Goal: Task Accomplishment & Management: Complete application form

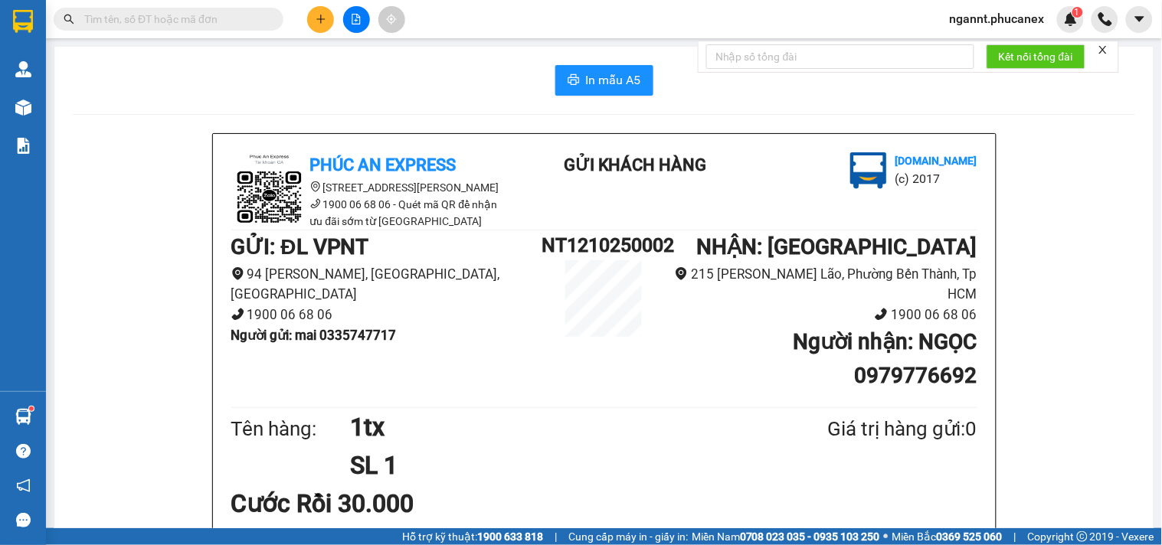
click at [179, 21] on input "text" at bounding box center [174, 19] width 181 height 17
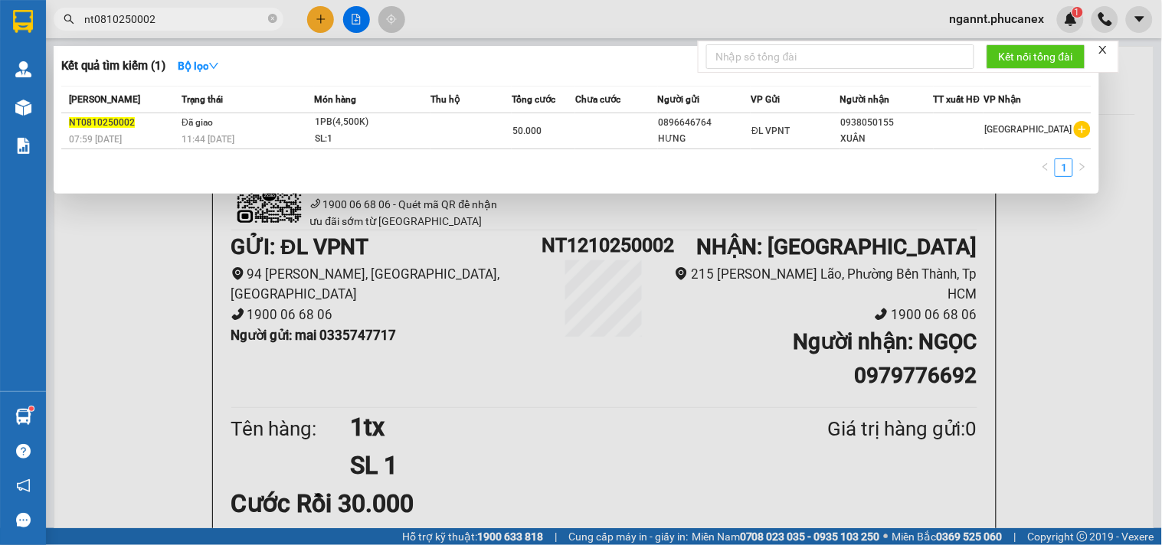
click at [213, 18] on input "nt0810250002" at bounding box center [174, 19] width 181 height 17
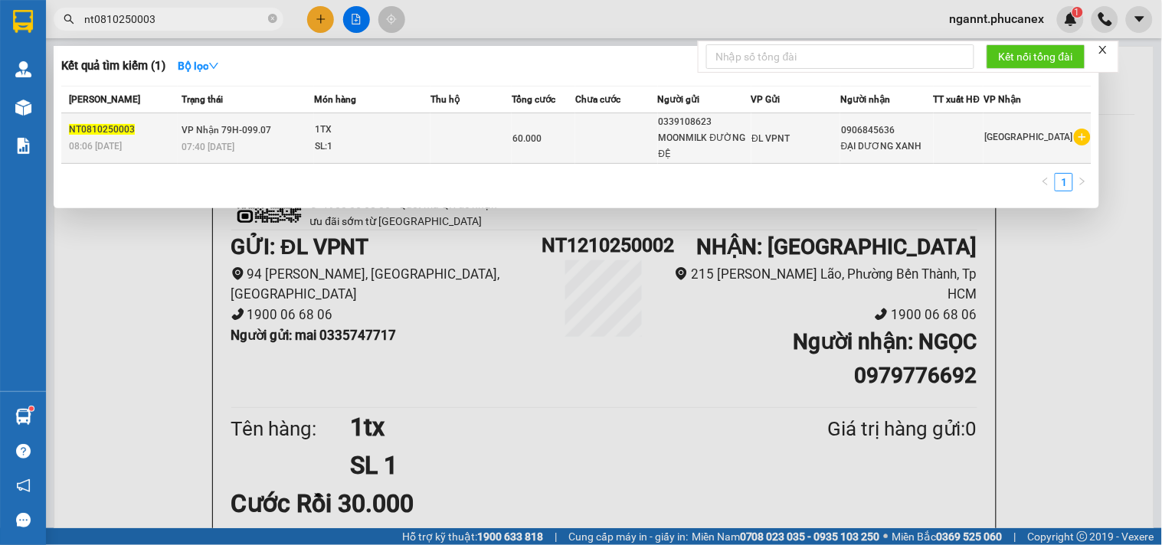
type input "nt0810250003"
click at [469, 132] on td at bounding box center [470, 138] width 81 height 51
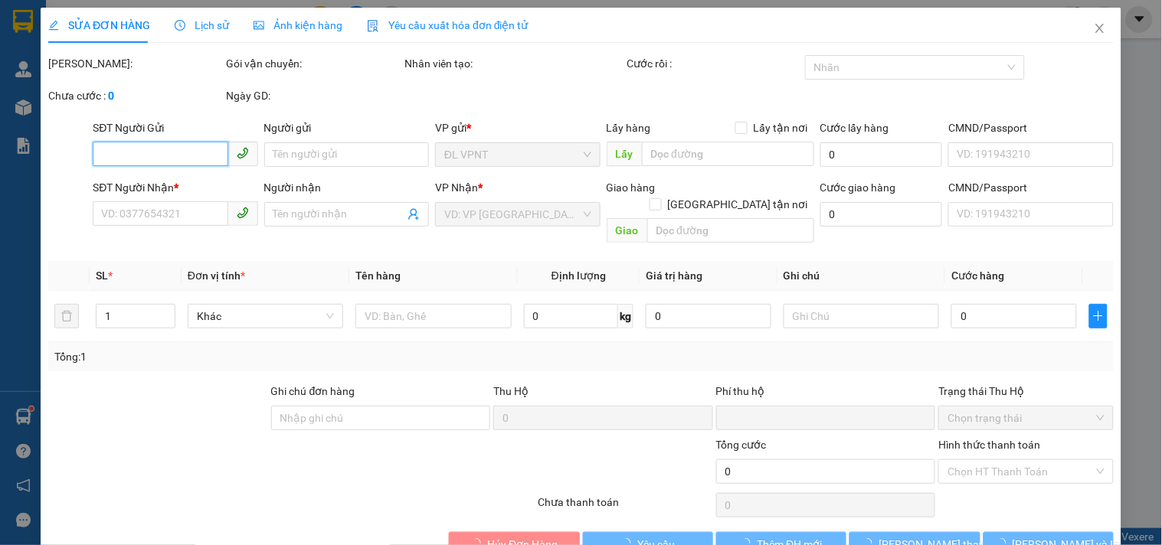
type input "0339108623"
type input "MOONMILK ĐƯỜNG ĐỆ"
type input "0906845636"
type input "ĐẠI DƯƠNG XANH"
type input "0"
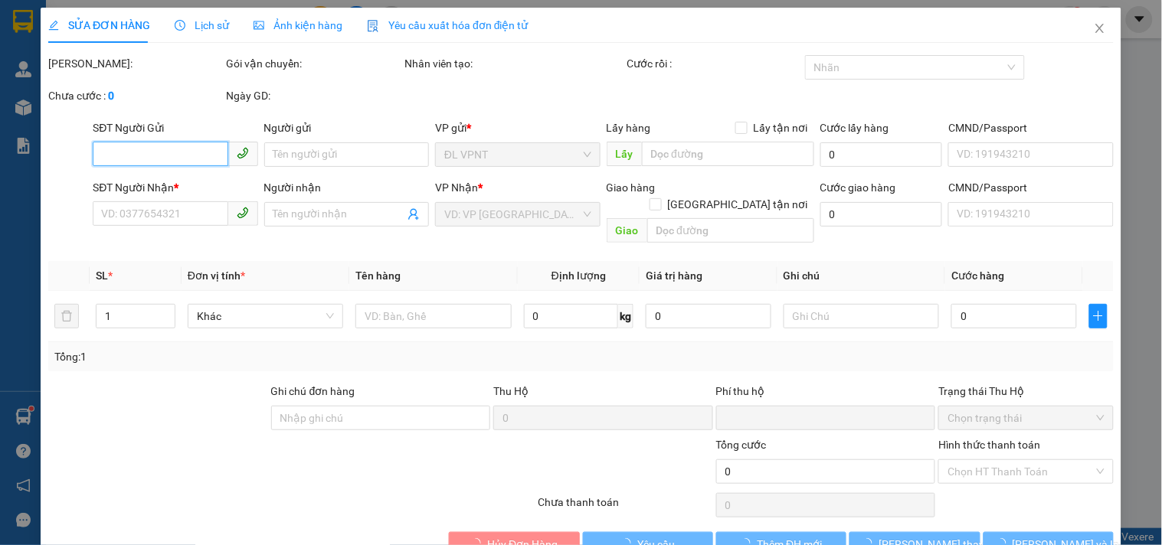
type input "60.000"
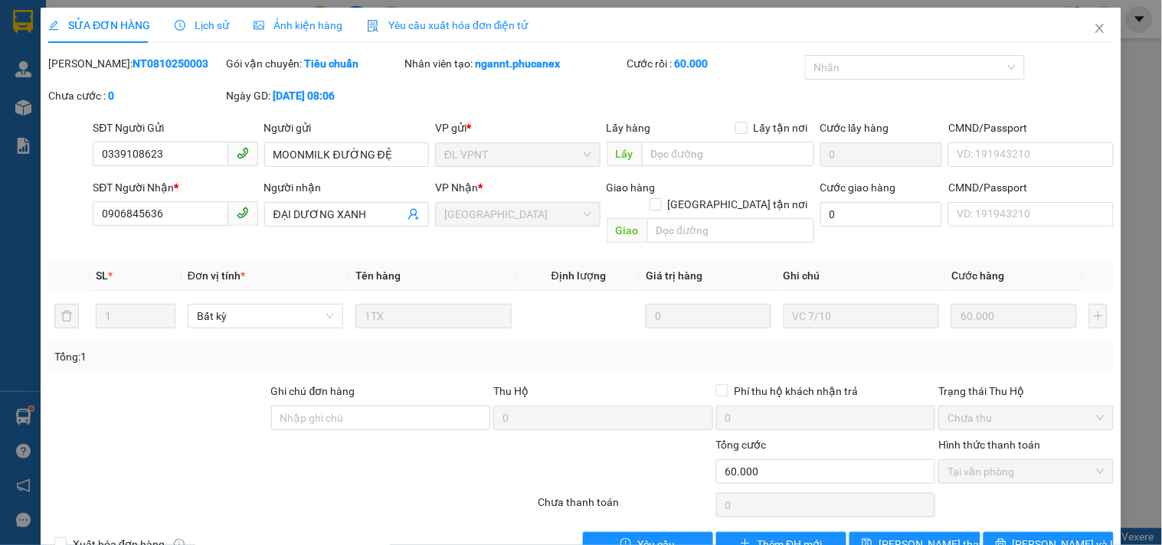
click at [220, 28] on span "Lịch sử" at bounding box center [202, 25] width 54 height 12
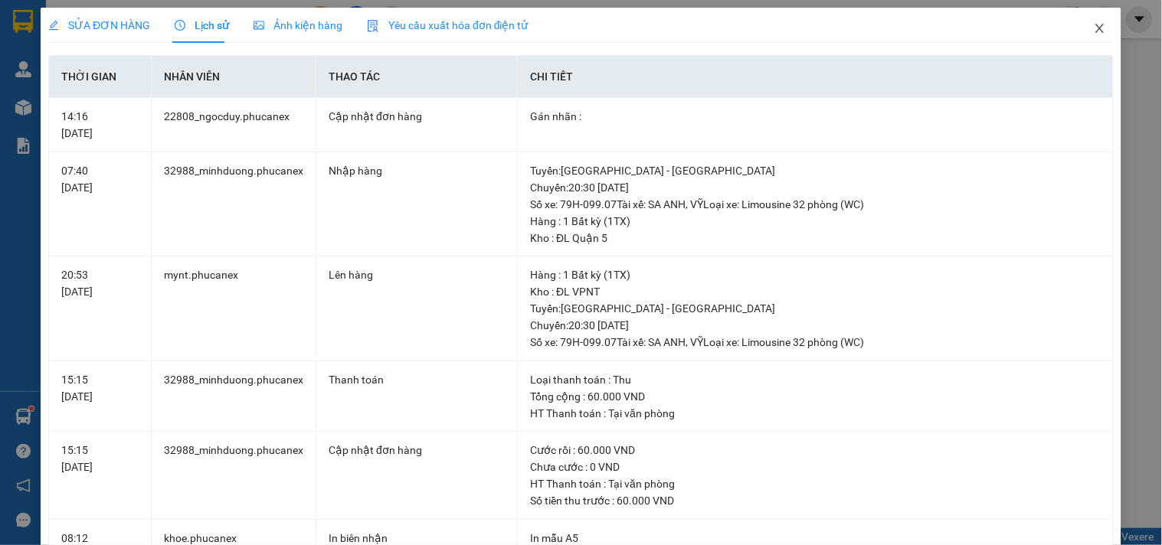
click at [1094, 31] on icon "close" at bounding box center [1100, 28] width 12 height 12
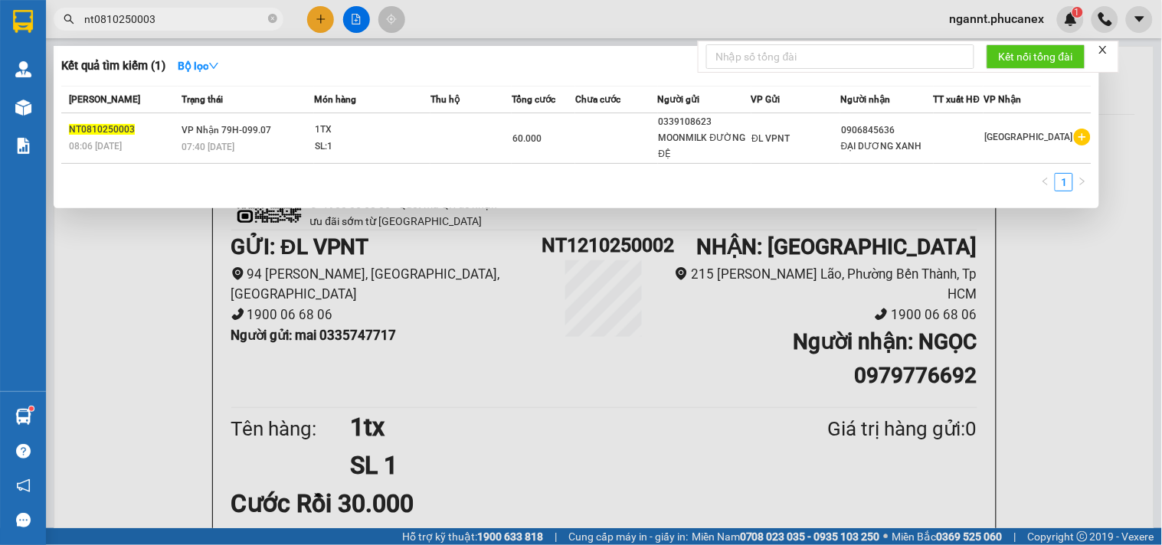
click at [227, 21] on input "nt0810250003" at bounding box center [174, 19] width 181 height 17
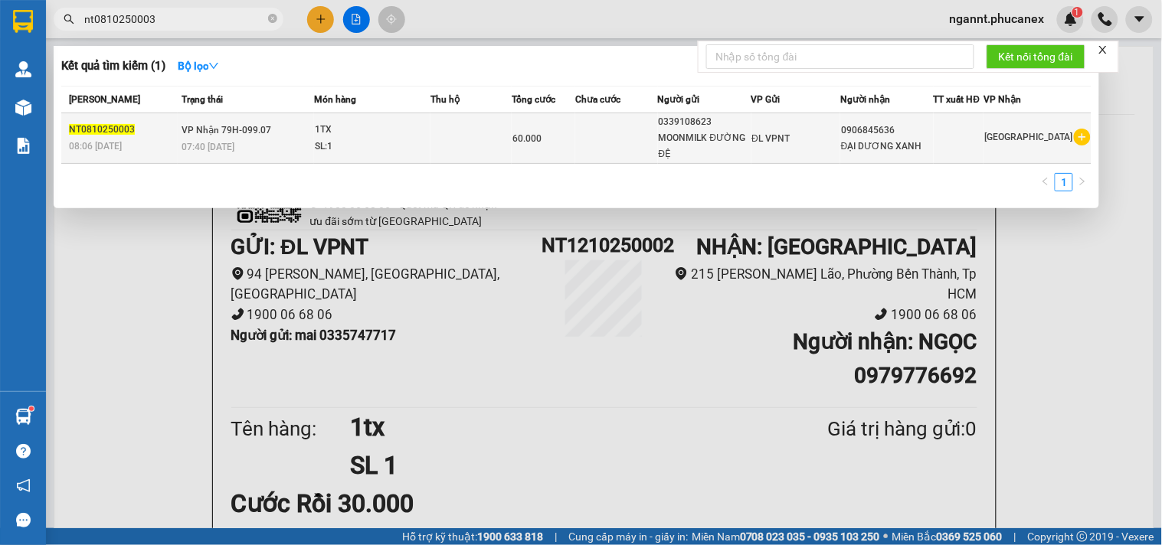
click at [522, 158] on td "60.000" at bounding box center [544, 138] width 64 height 51
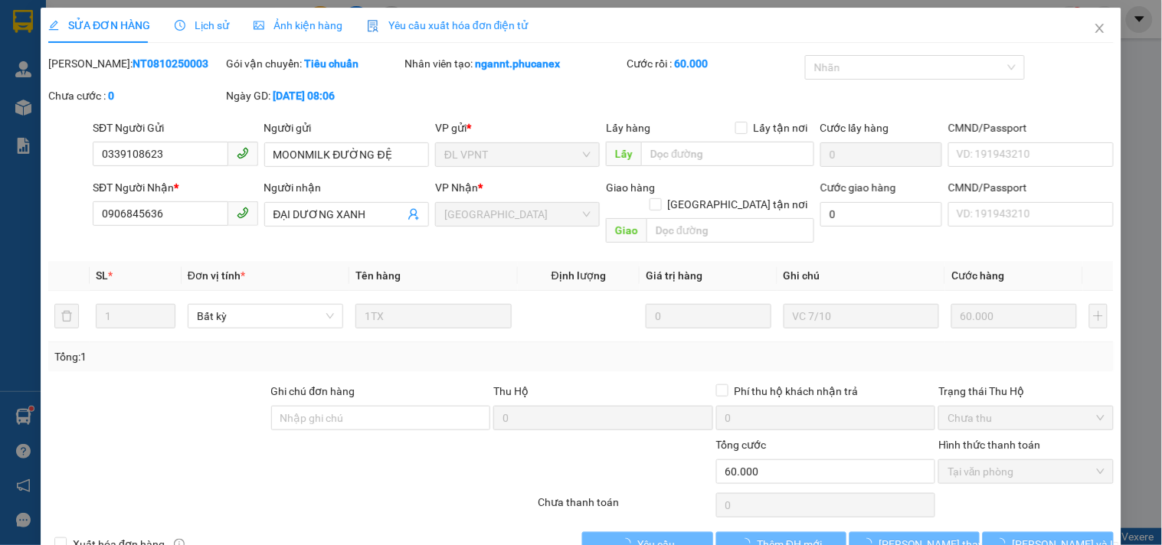
type input "0339108623"
type input "MOONMILK ĐƯỜNG ĐỆ"
type input "0906845636"
type input "ĐẠI DƯƠNG XANH"
type input "0"
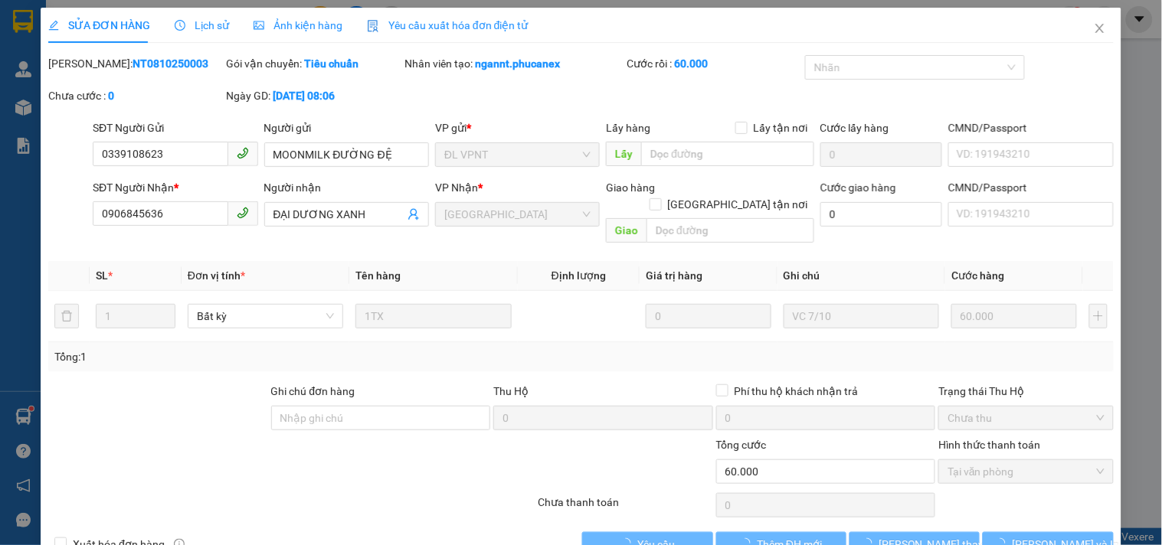
type input "60.000"
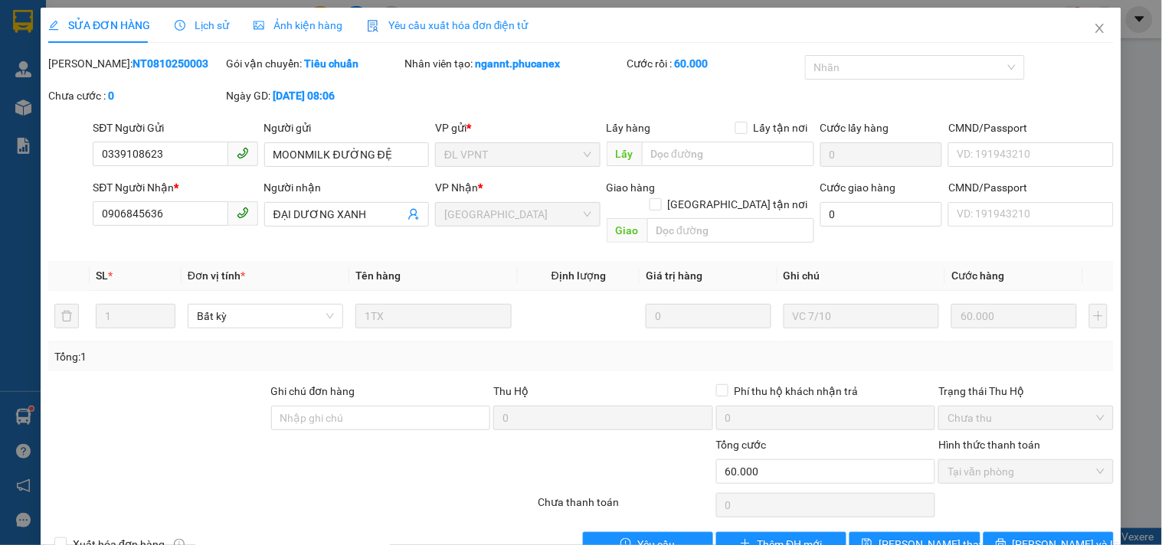
click at [211, 17] on div "Lịch sử" at bounding box center [202, 25] width 54 height 17
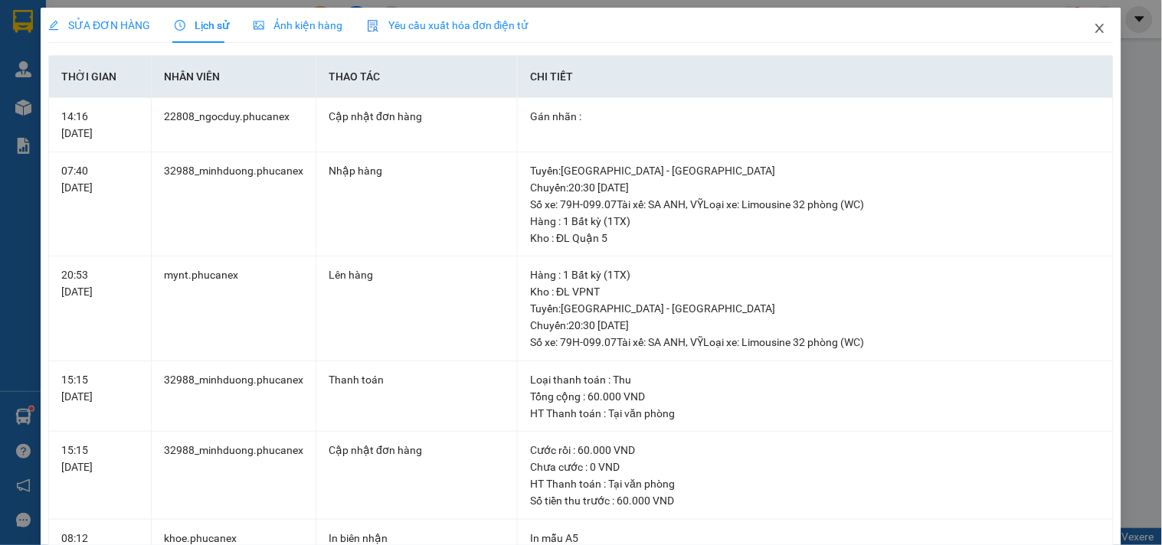
click at [1095, 27] on icon "close" at bounding box center [1099, 28] width 8 height 9
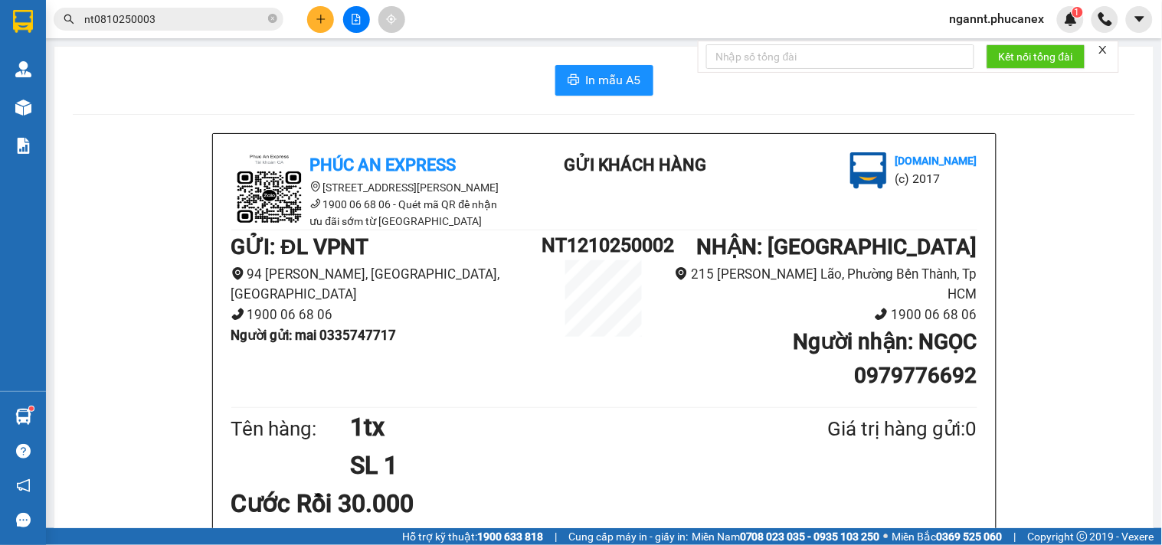
click at [237, 18] on input "nt0810250003" at bounding box center [174, 19] width 181 height 17
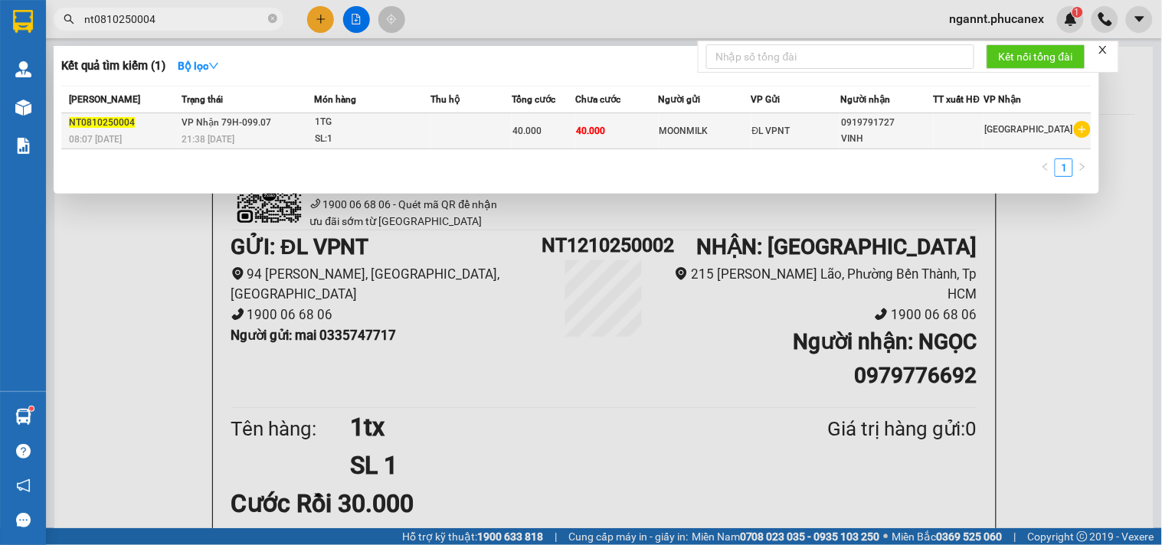
type input "nt0810250004"
click at [339, 130] on div "1TG" at bounding box center [372, 122] width 115 height 17
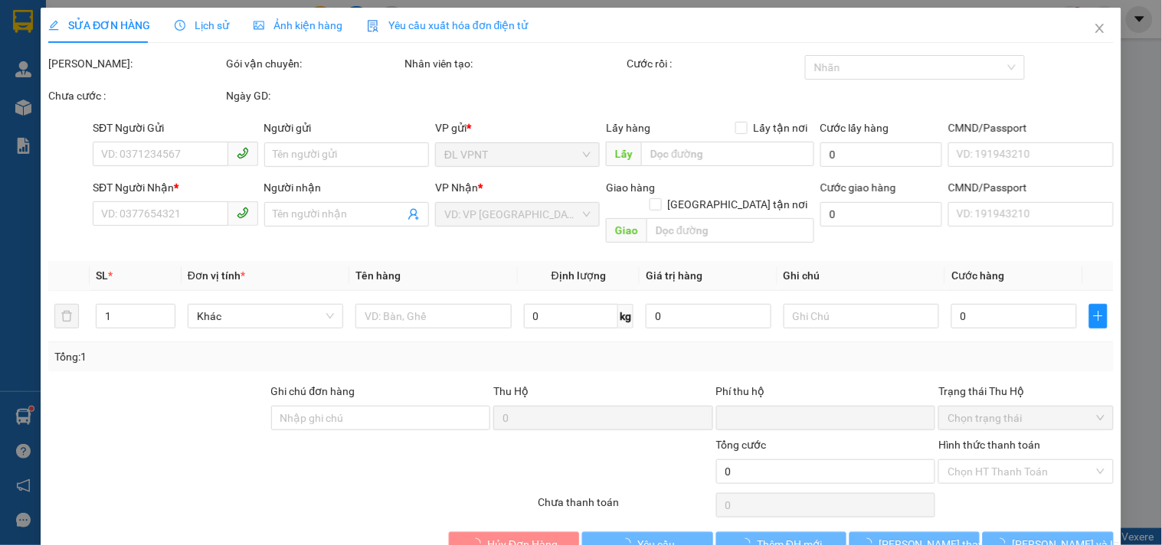
type input "MOONMILK"
type input "0919791727"
type input "VINH"
type input "0"
type input "40.000"
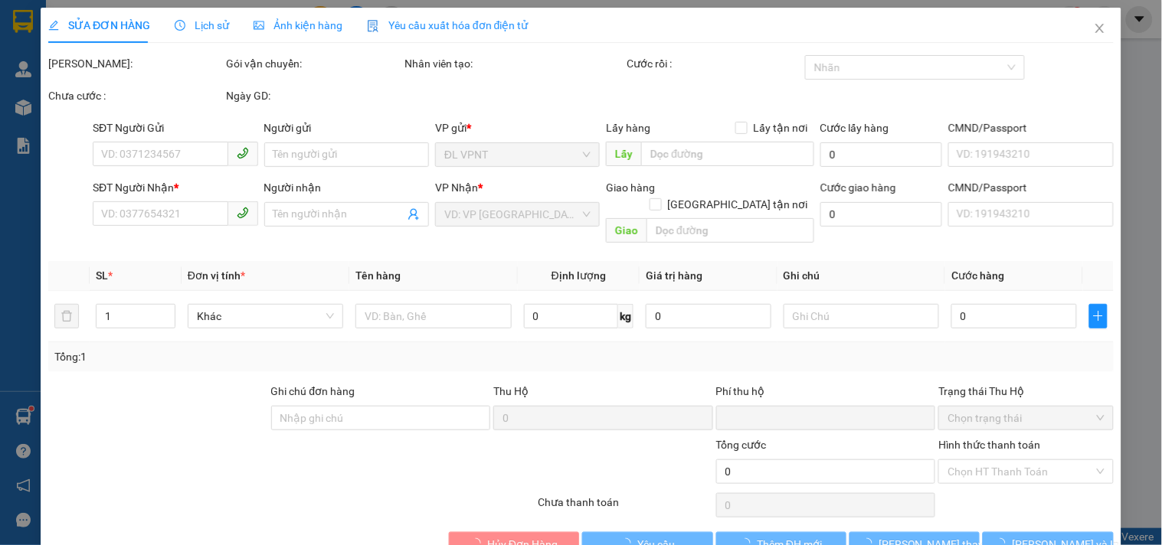
type input "40.000"
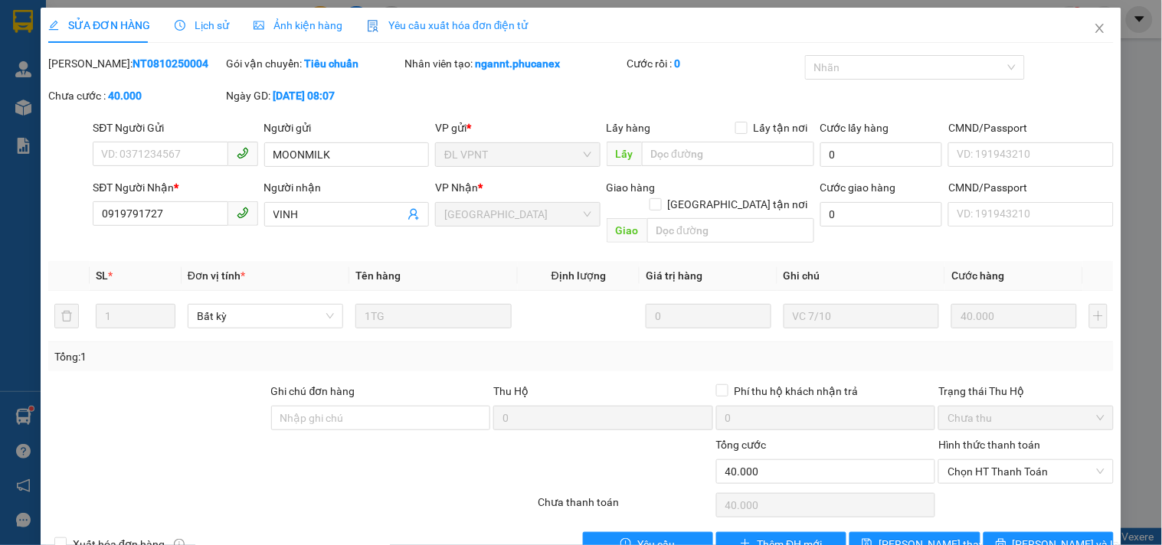
click at [199, 19] on span "Lịch sử" at bounding box center [202, 25] width 54 height 12
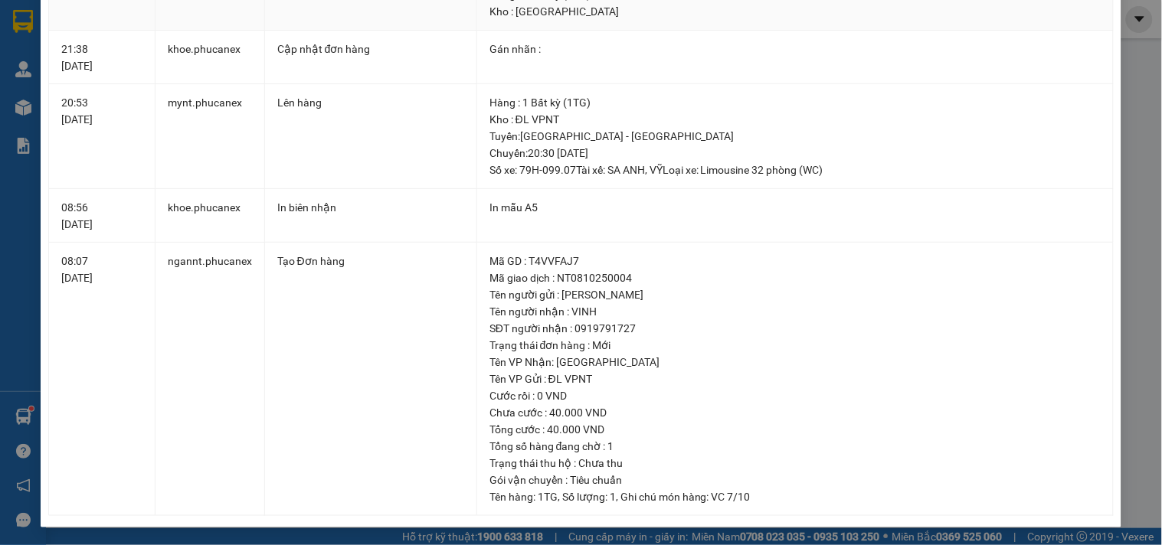
scroll to position [2, 0]
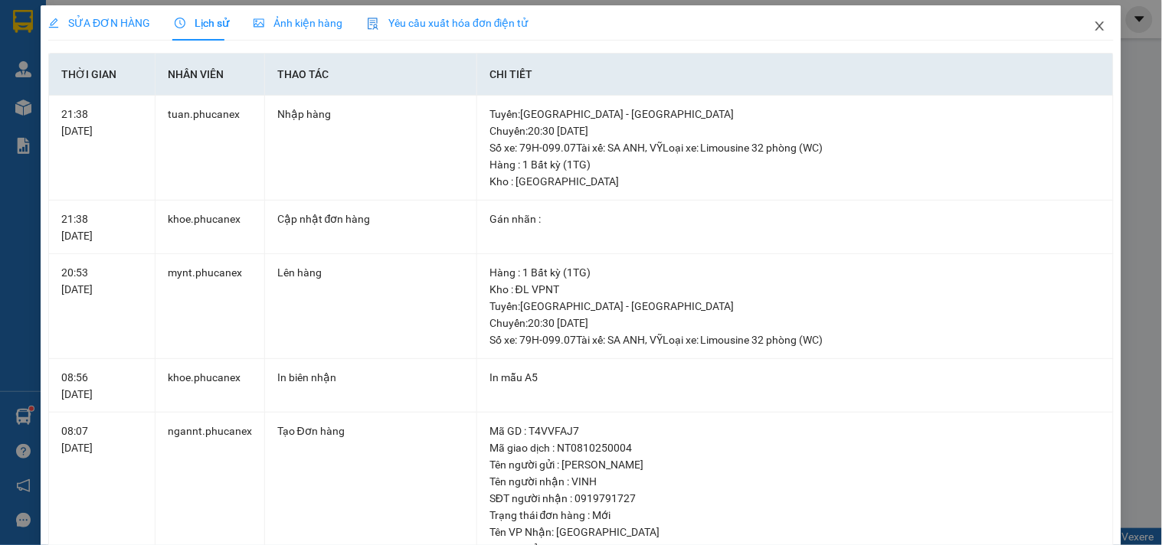
click at [1094, 23] on icon "close" at bounding box center [1100, 26] width 12 height 12
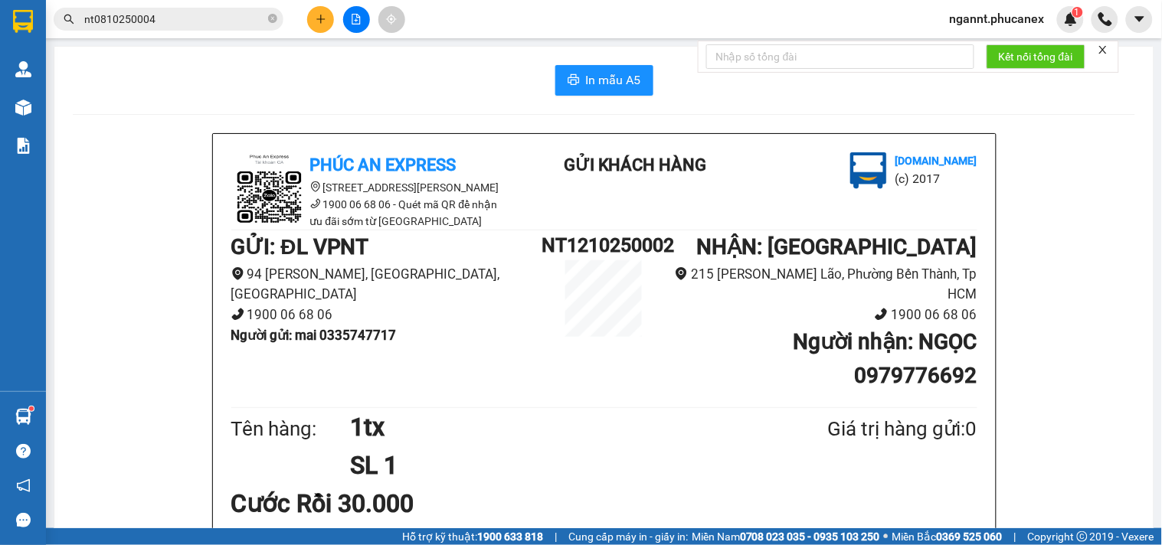
click at [197, 20] on input "nt0810250004" at bounding box center [174, 19] width 181 height 17
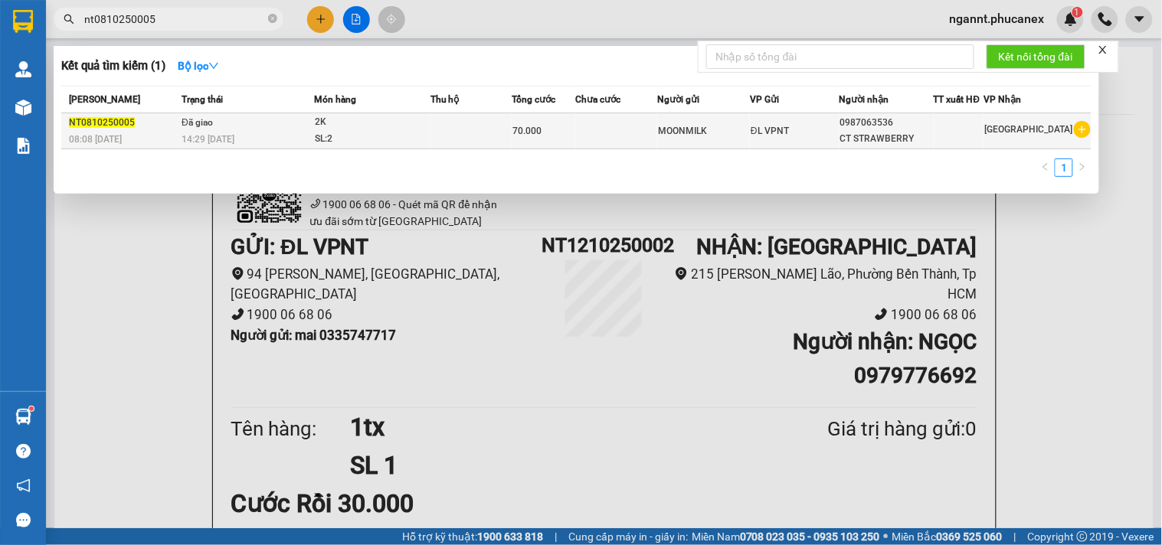
type input "nt0810250005"
click at [407, 124] on div "2K" at bounding box center [372, 122] width 115 height 17
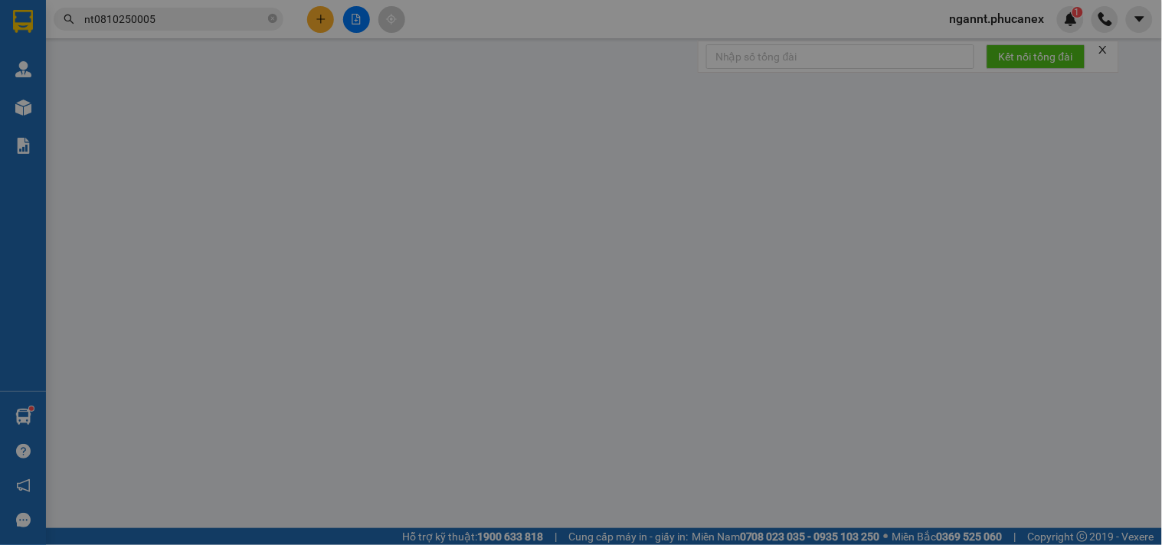
type input "MOONMILK"
type input "0987063536"
type input "CT STRAWBERRY"
type input "0"
type input "70.000"
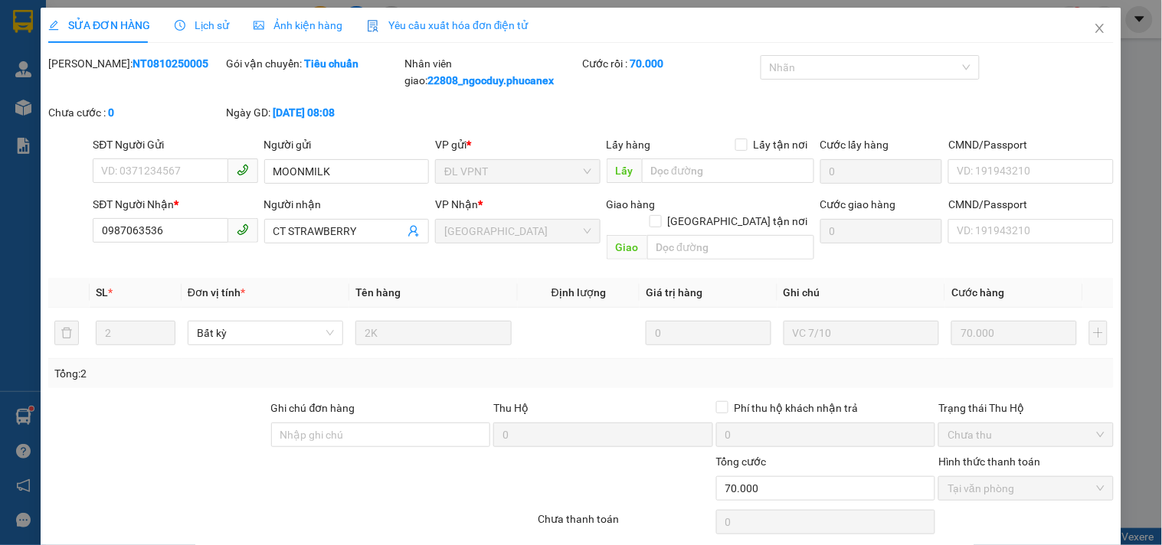
click at [218, 23] on span "Lịch sử" at bounding box center [202, 25] width 54 height 12
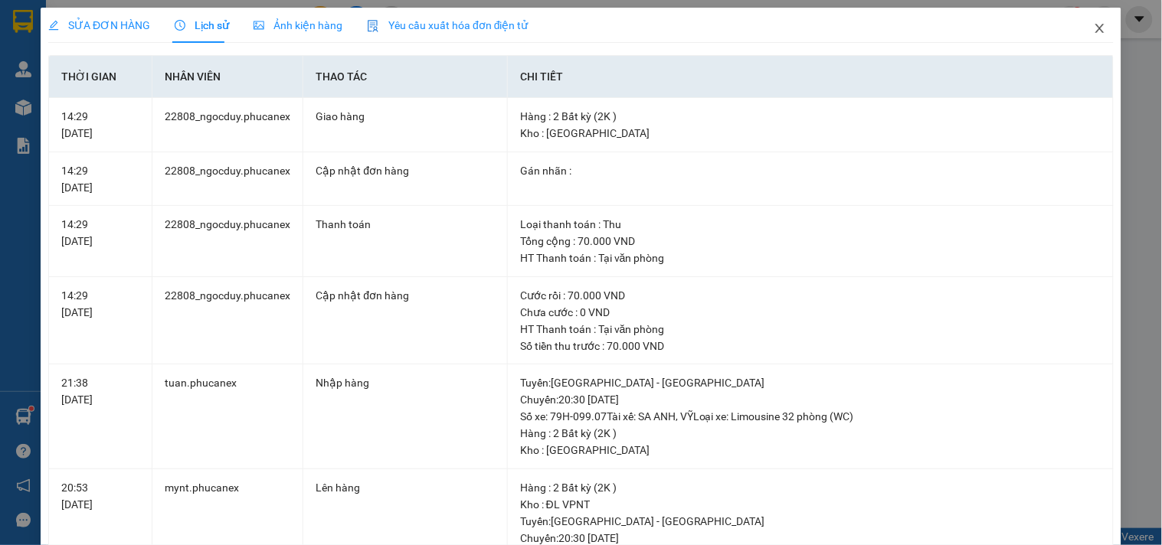
click at [1078, 24] on span "Close" at bounding box center [1099, 29] width 43 height 43
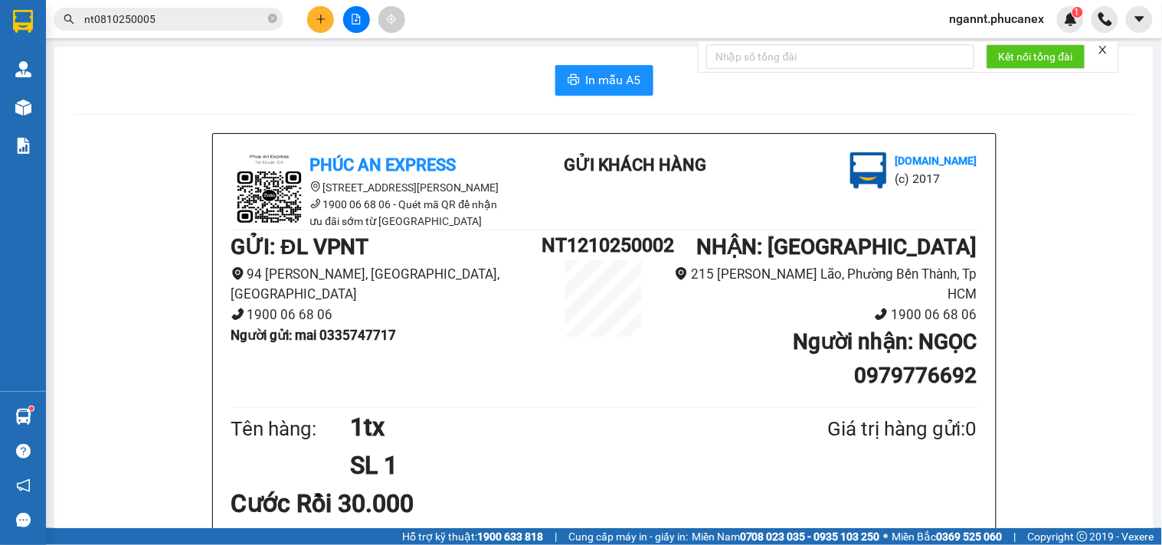
click at [322, 11] on button at bounding box center [320, 19] width 27 height 27
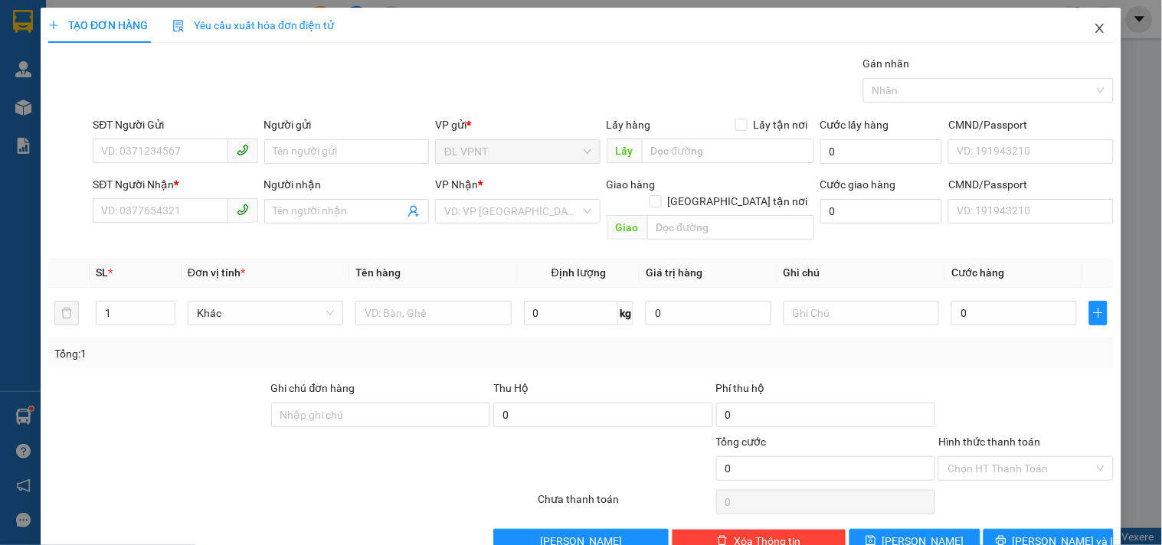
click at [1095, 31] on icon "close" at bounding box center [1099, 28] width 8 height 9
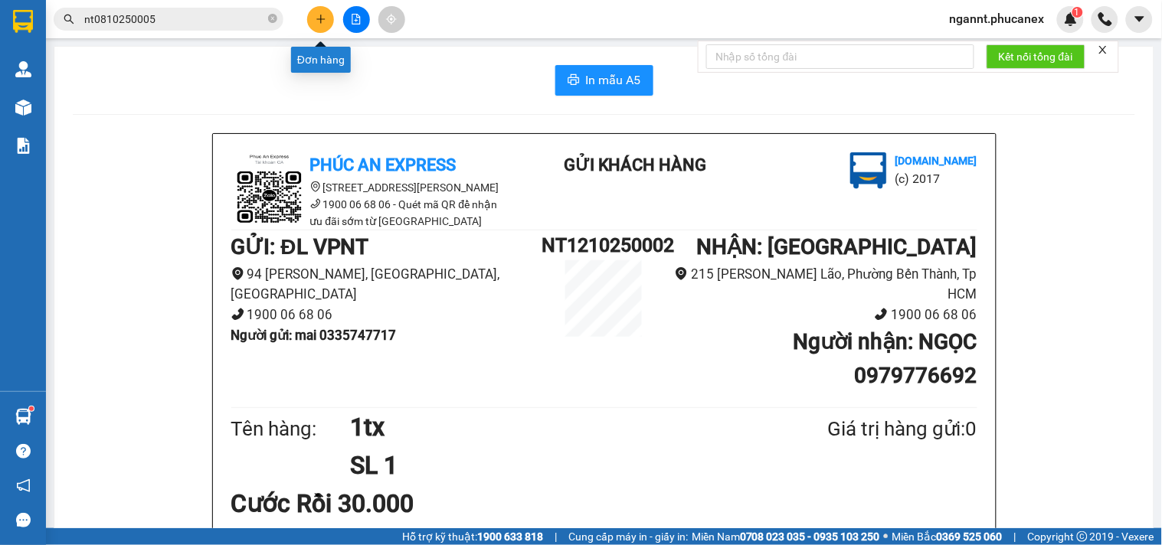
click at [320, 18] on icon "plus" at bounding box center [320, 18] width 8 height 1
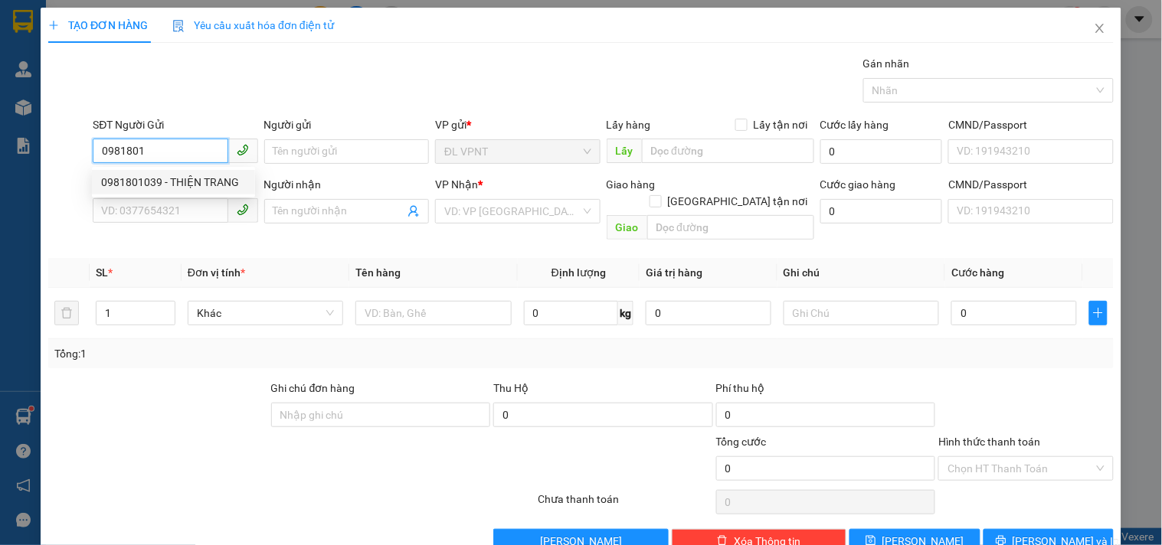
click at [146, 178] on div "0981801039 - THIỆN TRANG" at bounding box center [173, 182] width 145 height 17
type input "0981801039"
type input "[PERSON_NAME]"
type input "02866575555"
type input "IKALAB"
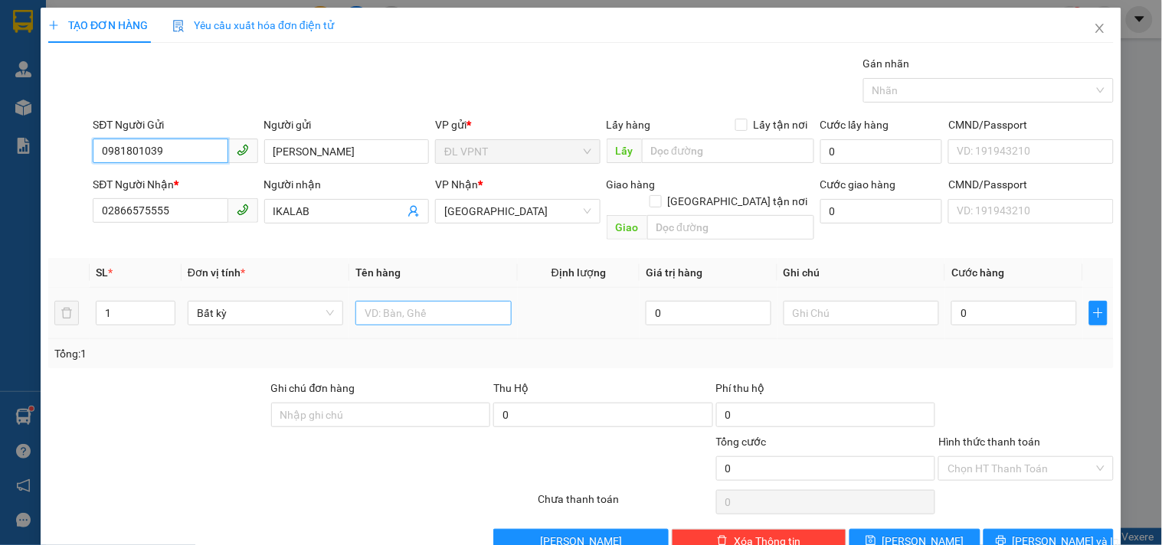
type input "0981801039"
click at [374, 301] on input "text" at bounding box center [432, 313] width 155 height 25
type input "1h"
click at [876, 288] on td at bounding box center [861, 313] width 168 height 51
click at [1035, 301] on input "0" at bounding box center [1014, 313] width 126 height 25
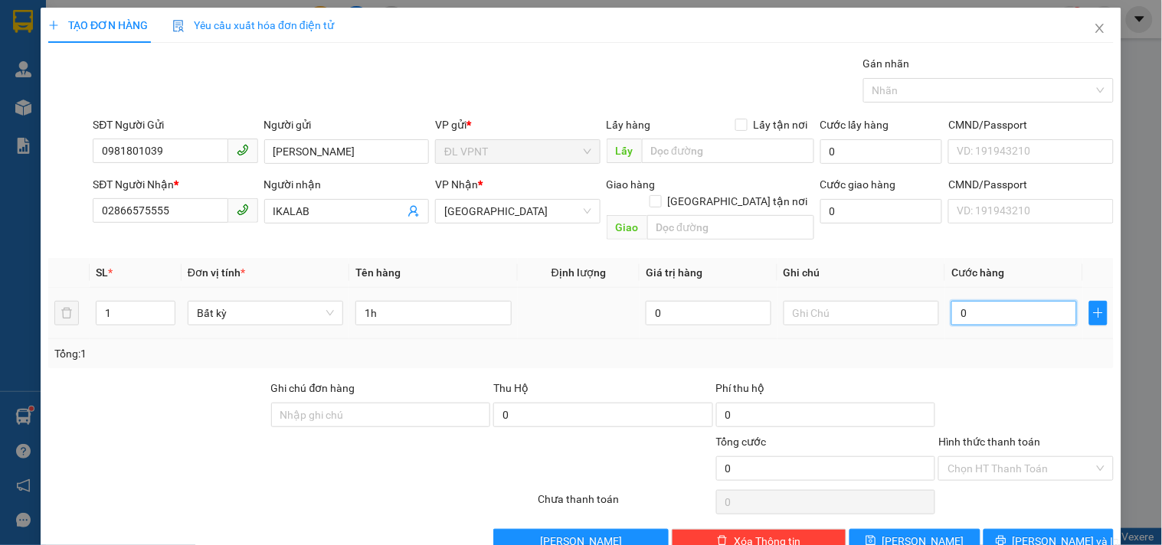
type input "2"
type input "20"
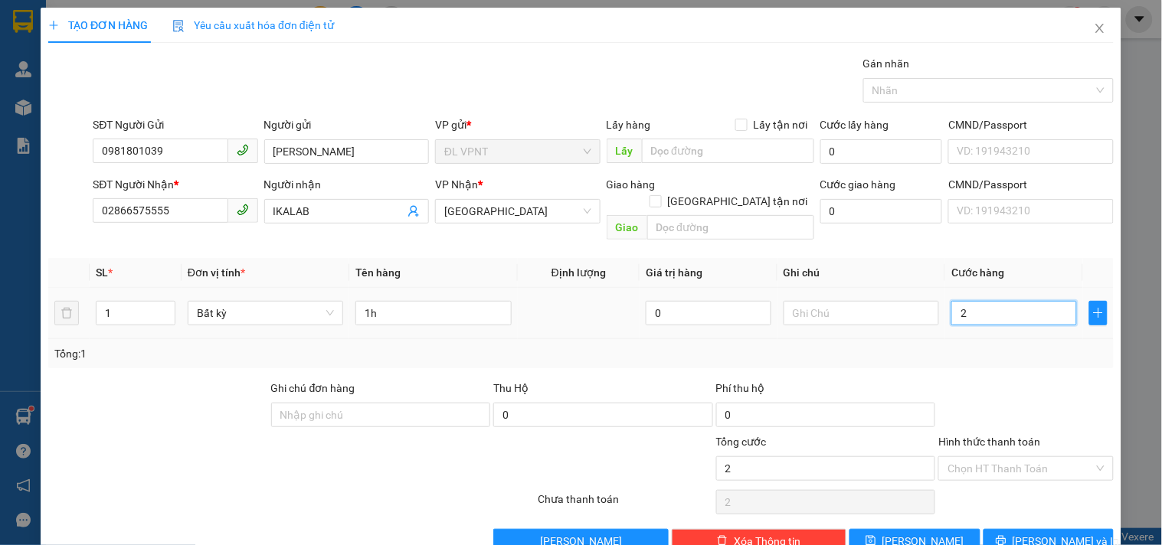
type input "20"
type input "20.000"
click at [1032, 345] on div "Tổng: 1" at bounding box center [580, 353] width 1053 height 17
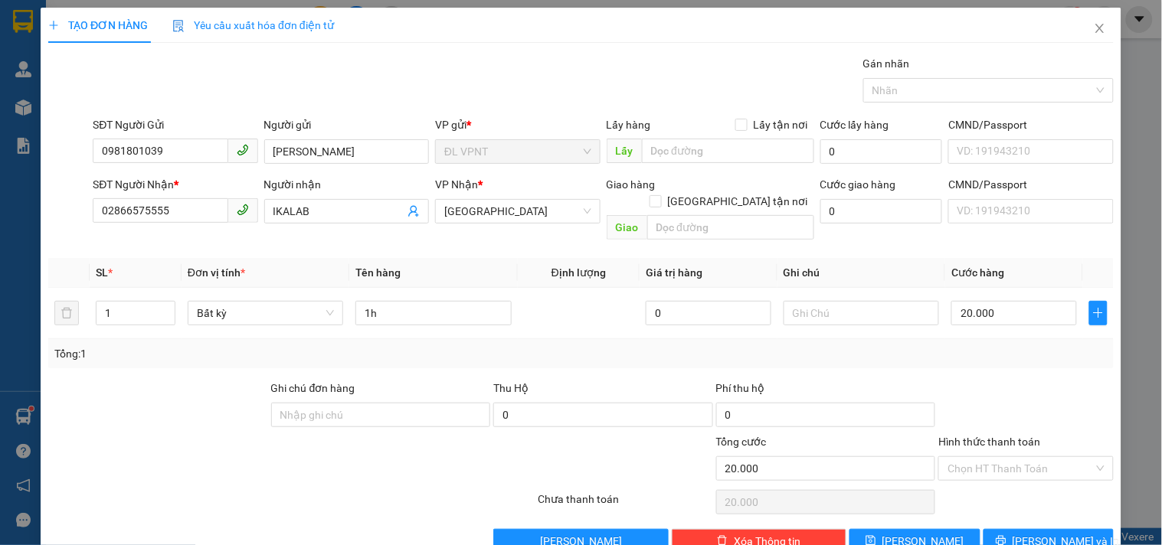
scroll to position [21, 0]
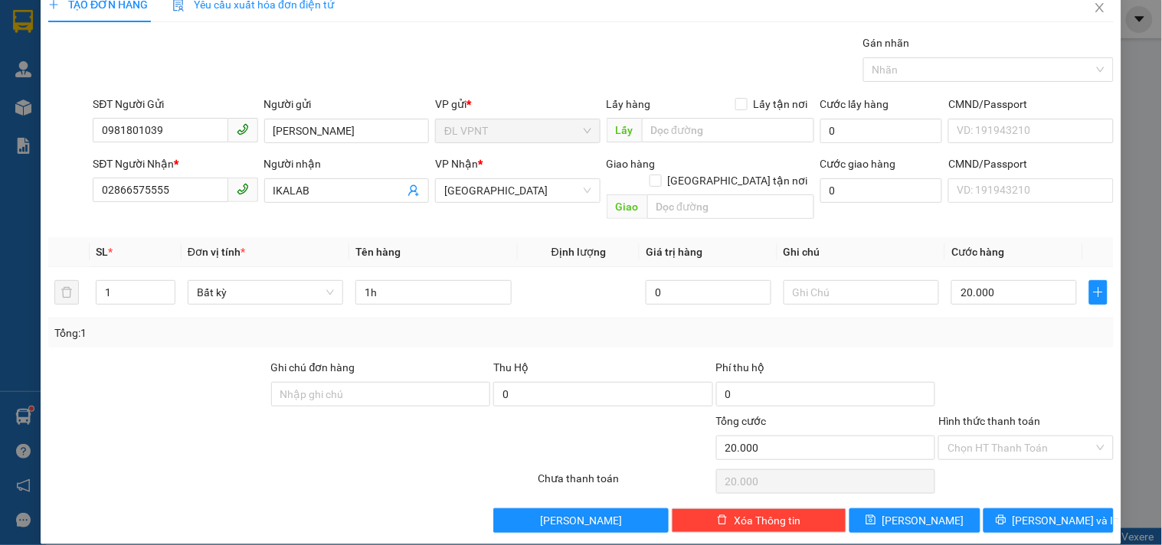
click at [1051, 524] on div "TẠO ĐƠN HÀNG Yêu cầu xuất hóa đơn điện tử Transit Pickup Surcharge Ids Transit …" at bounding box center [581, 266] width 1081 height 558
click at [1048, 512] on span "[PERSON_NAME] và In" at bounding box center [1066, 520] width 107 height 17
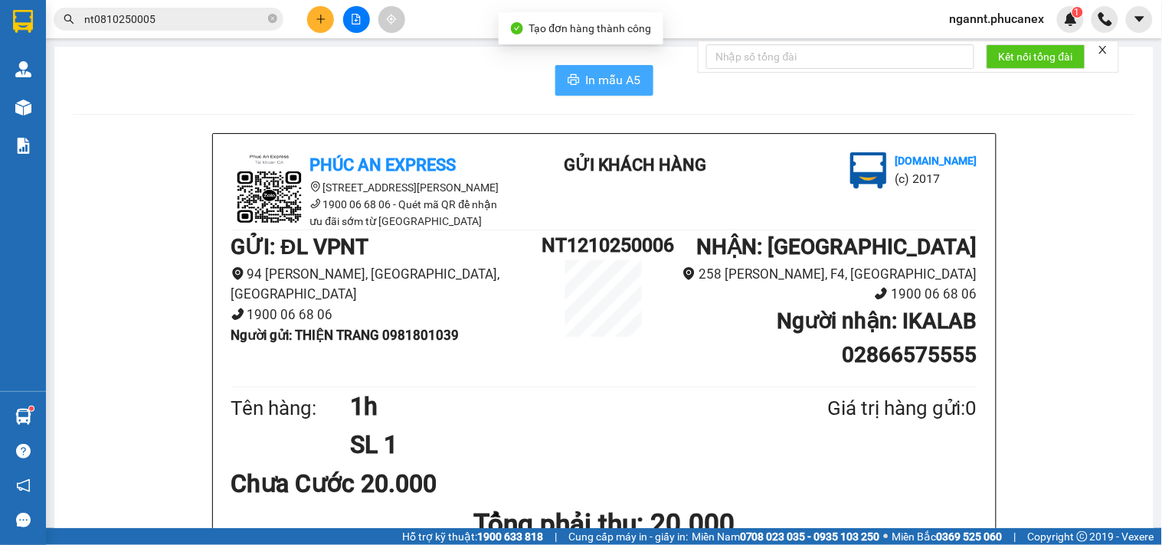
click at [593, 83] on span "In mẫu A5" at bounding box center [613, 79] width 55 height 19
click at [102, 545] on div "Hỗ trợ kỹ thuật: 1900 633 818 | Cung cấp máy in - giấy in: [GEOGRAPHIC_DATA] 07…" at bounding box center [577, 536] width 1154 height 17
